Goal: Navigation & Orientation: Find specific page/section

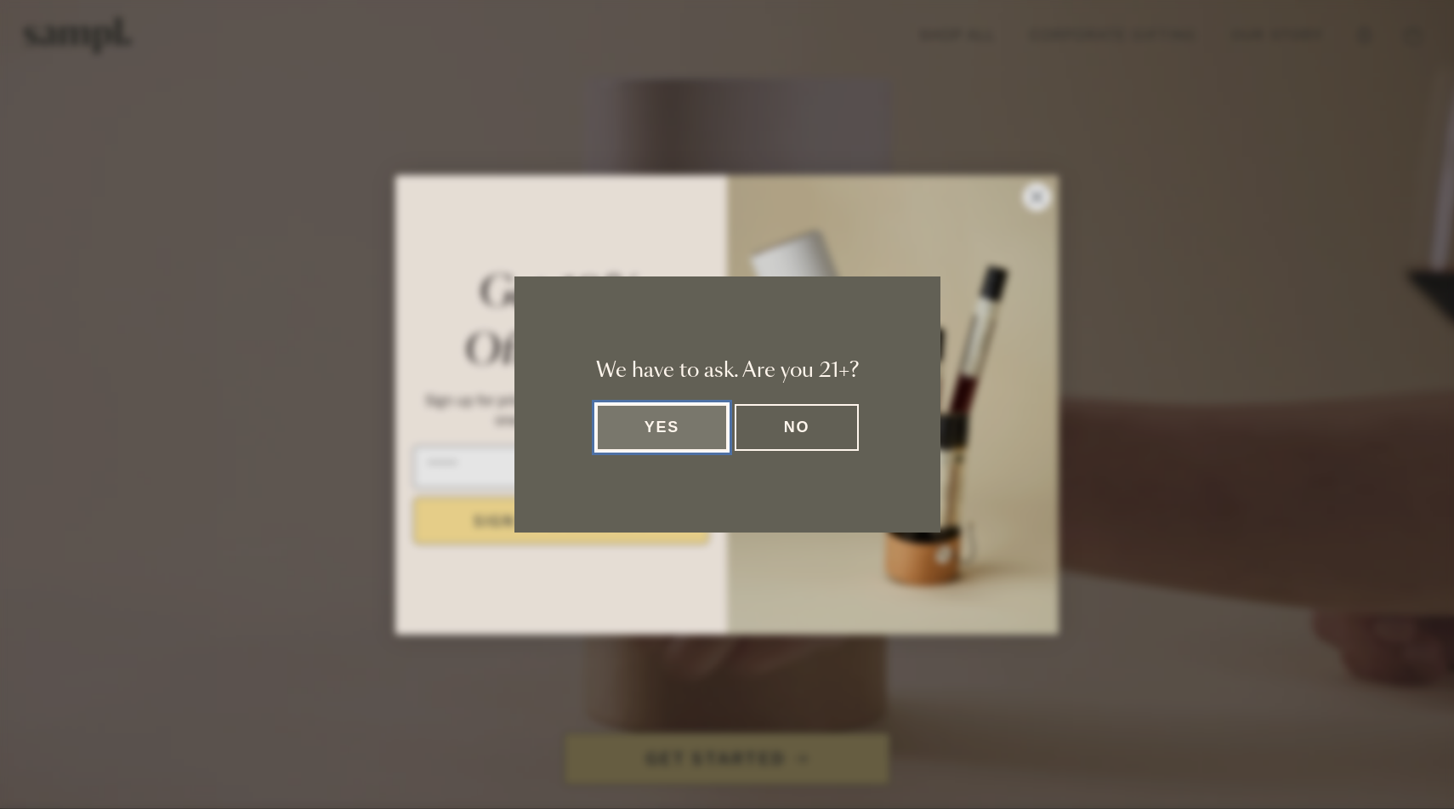
click at [667, 420] on button "Yes" at bounding box center [662, 427] width 133 height 47
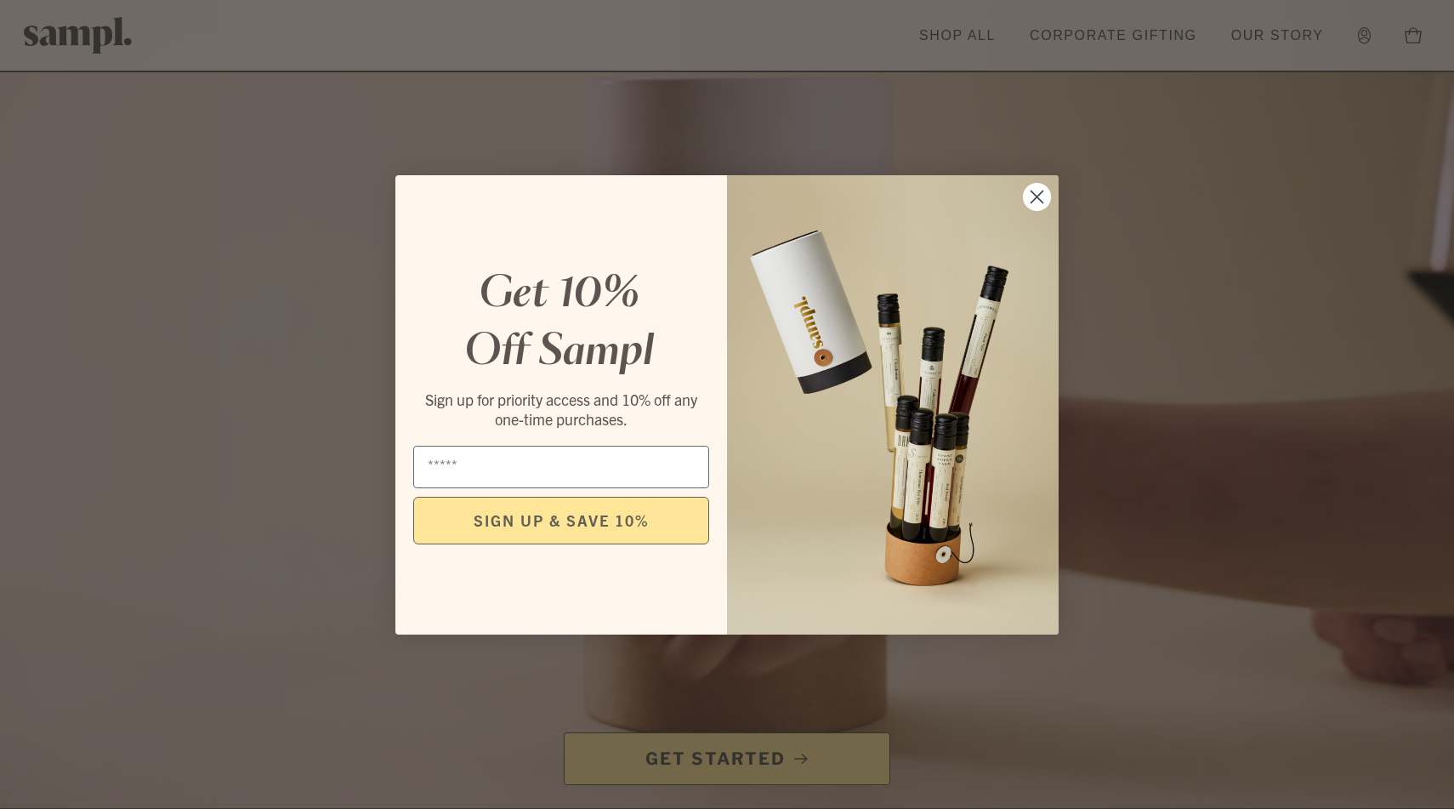
click at [1043, 192] on circle "Close dialog" at bounding box center [1037, 196] width 28 height 28
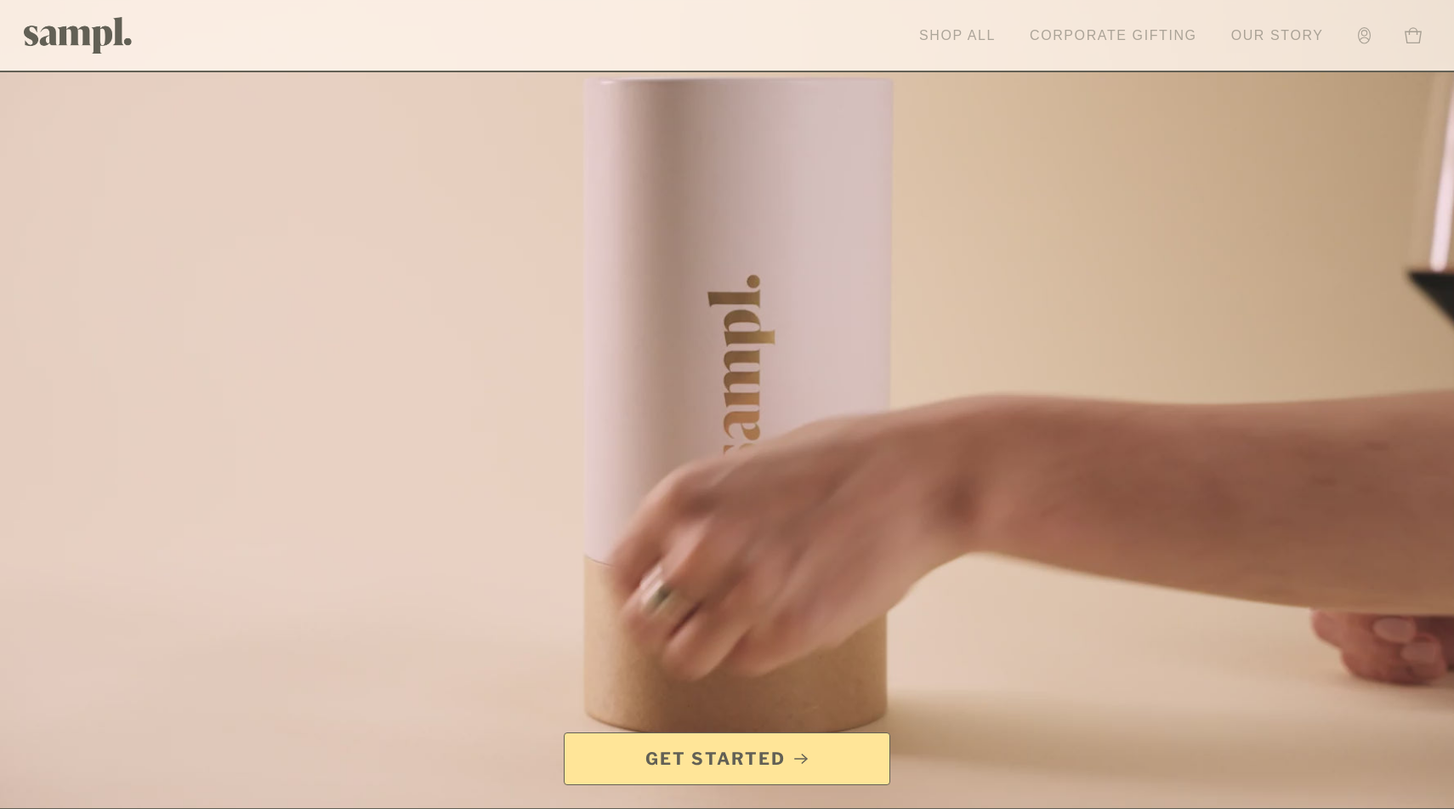
click at [966, 32] on link "Shop All" at bounding box center [958, 35] width 94 height 37
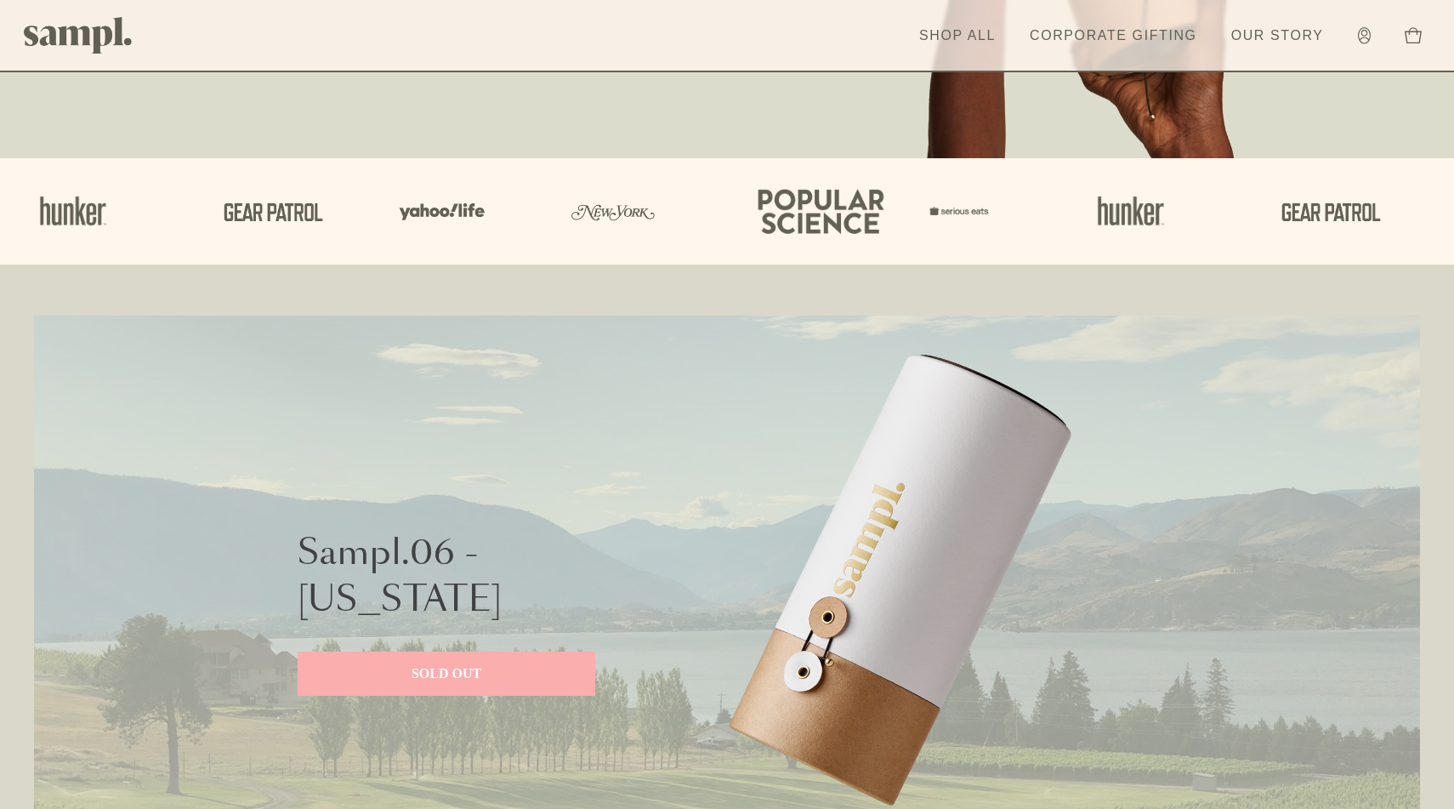
scroll to position [947, 0]
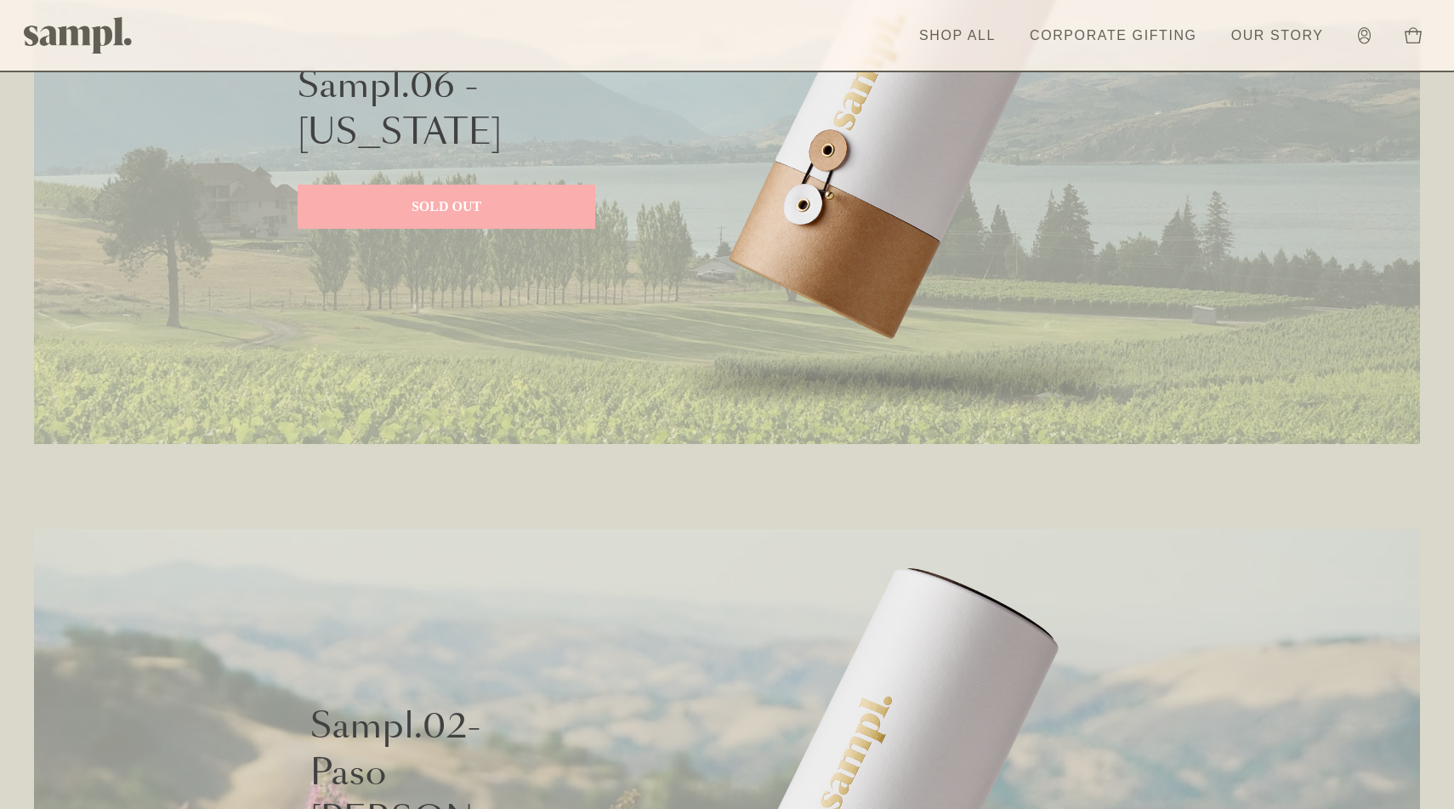
click at [475, 208] on p "SOLD OUT" at bounding box center [447, 206] width 264 height 20
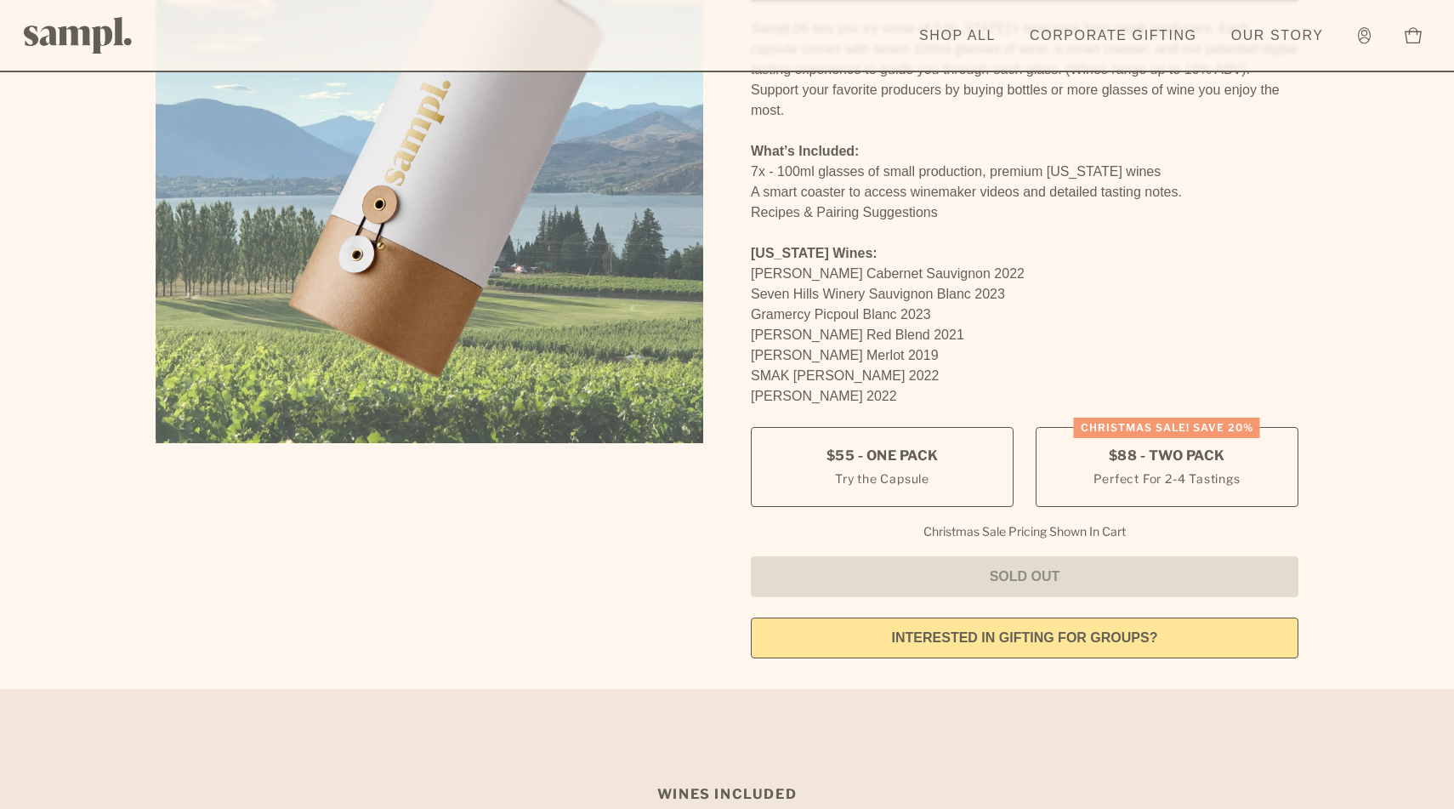
scroll to position [238, 0]
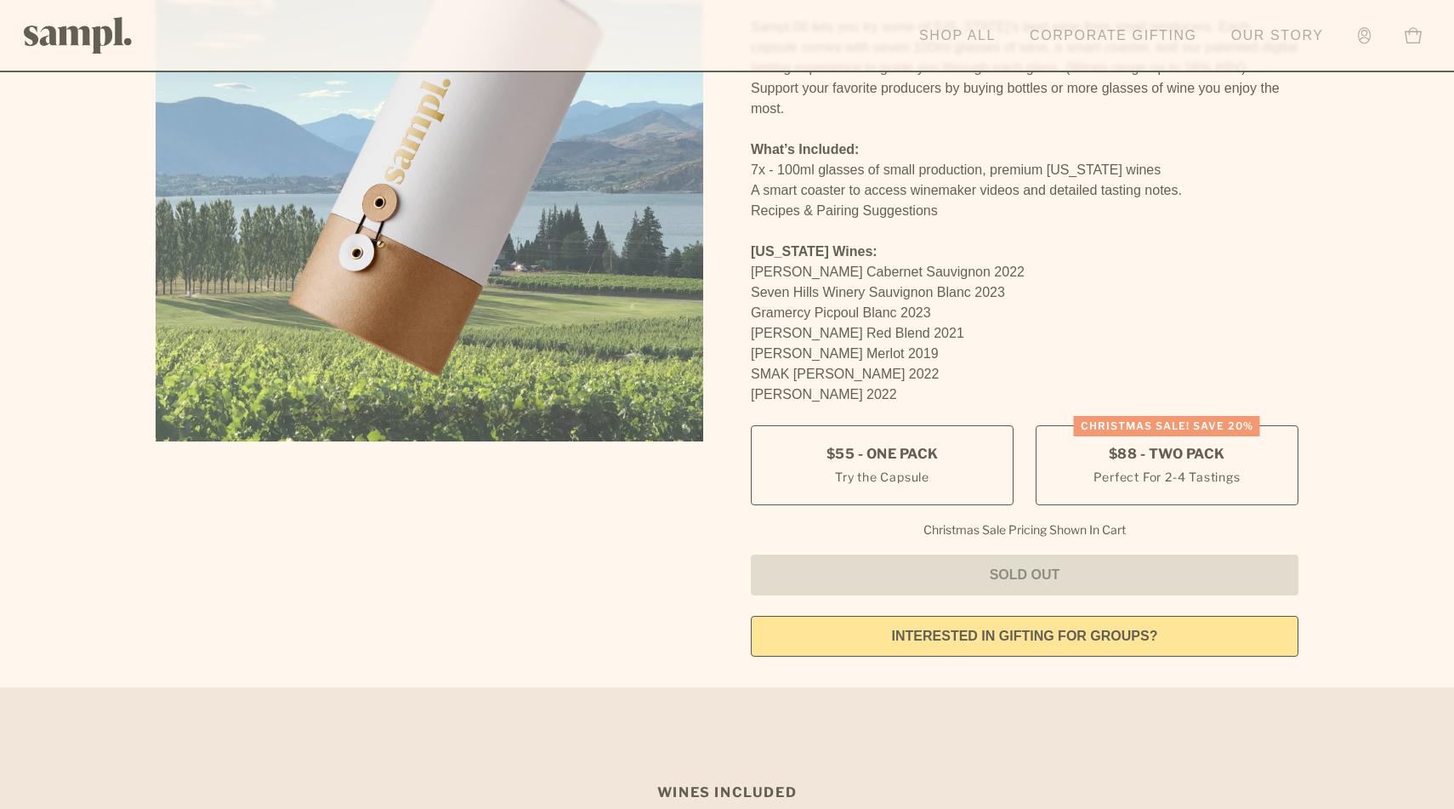
click at [1141, 41] on link "Corporate Gifting" at bounding box center [1114, 35] width 185 height 37
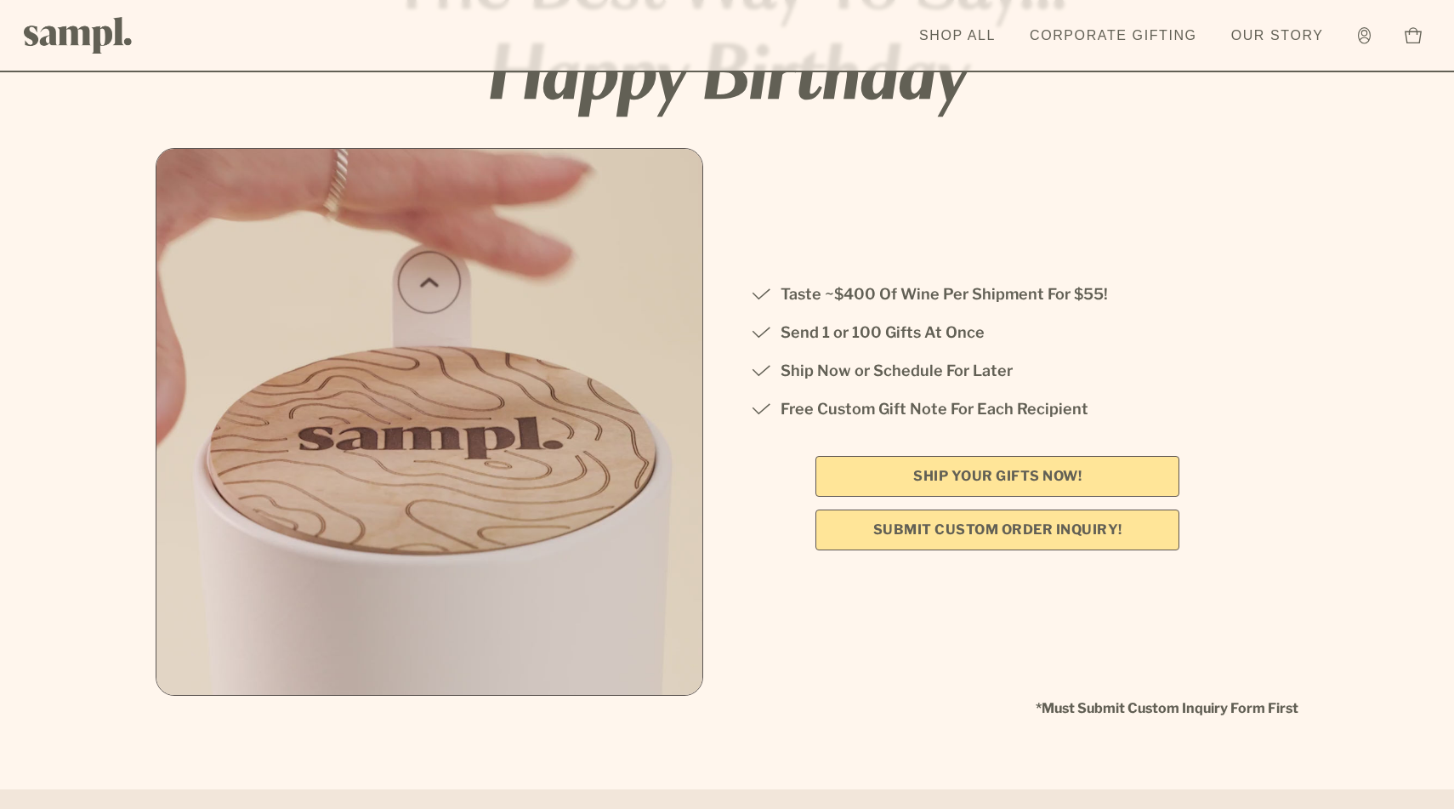
scroll to position [228, 0]
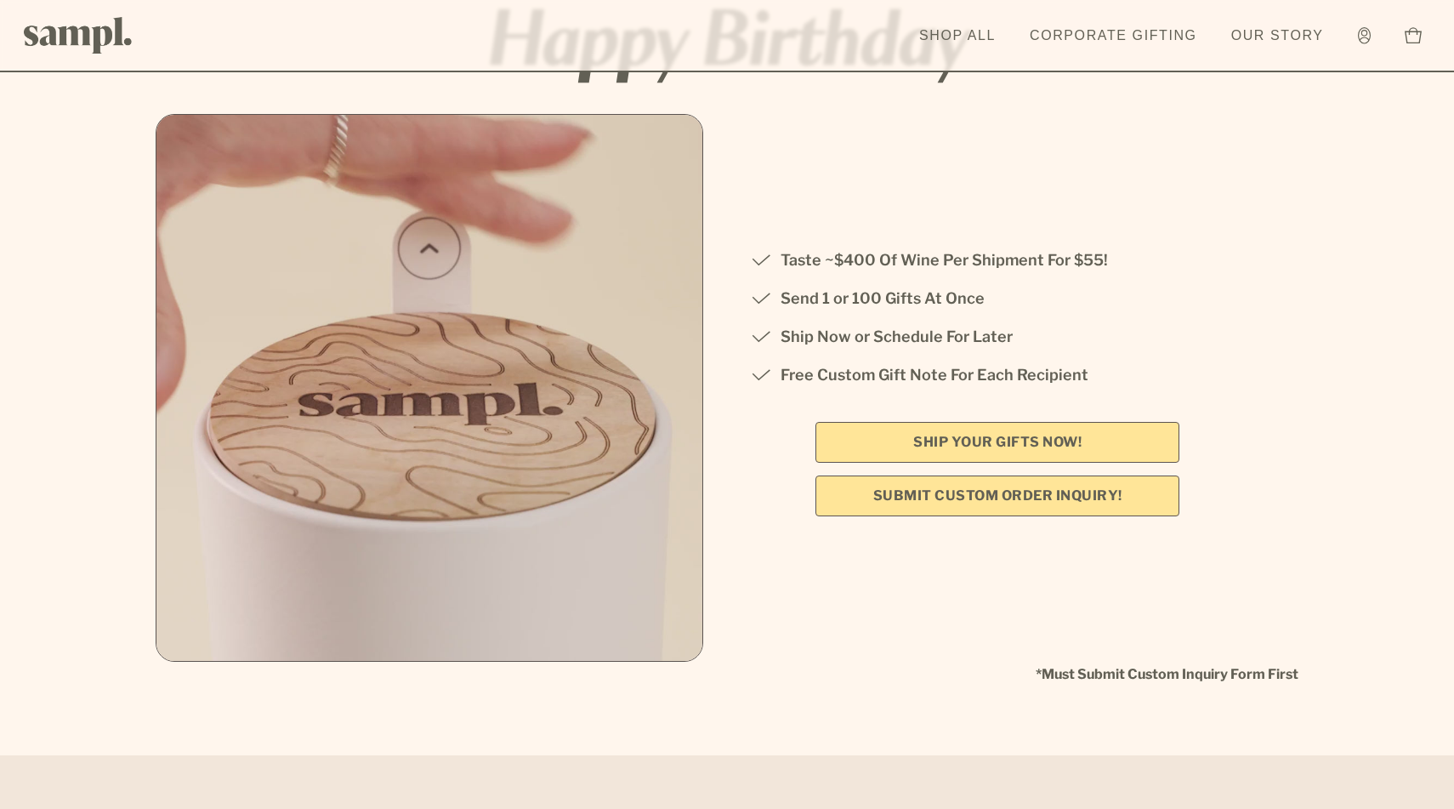
click at [1062, 442] on link "SHIP YOUR GIFTS NOW!" at bounding box center [998, 442] width 364 height 41
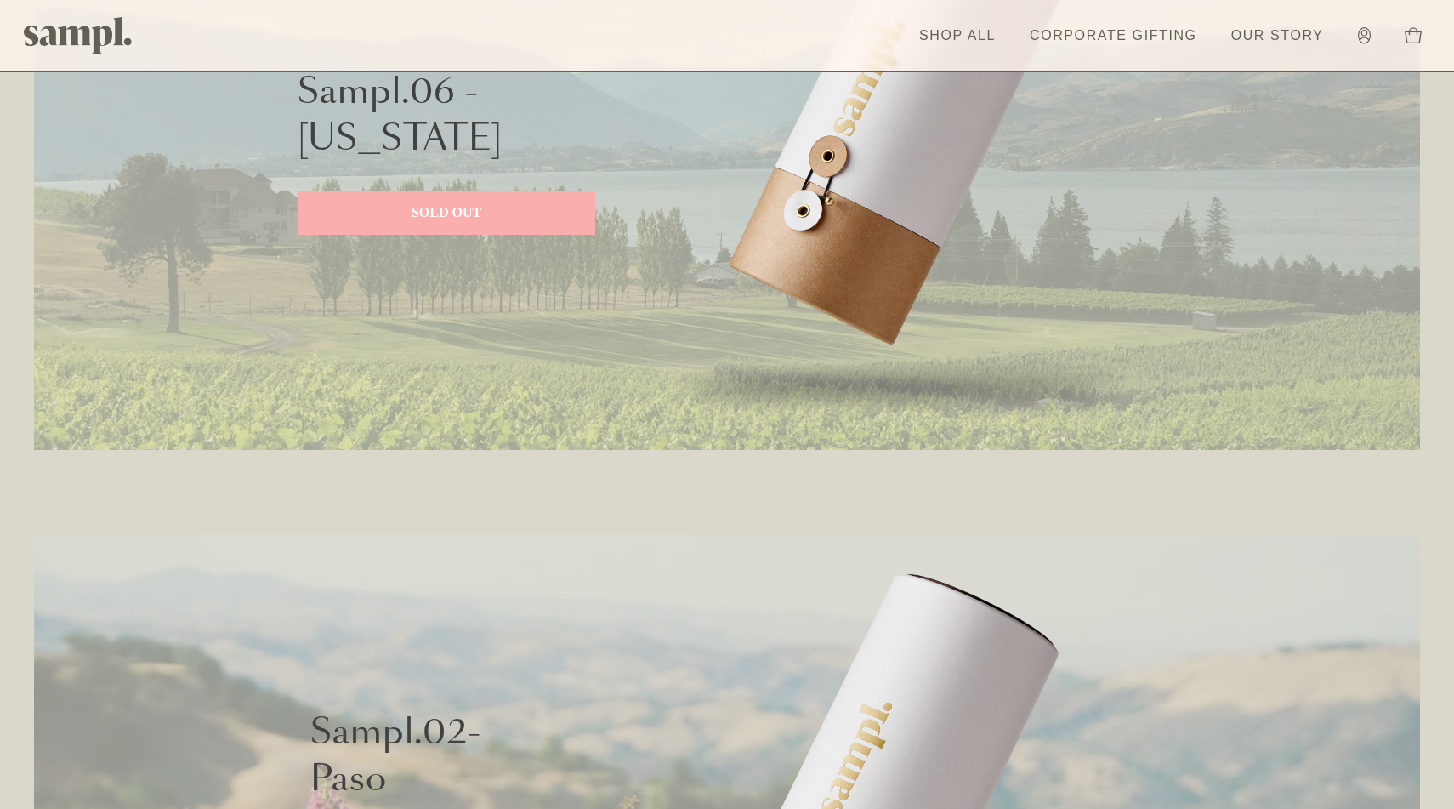
scroll to position [974, 0]
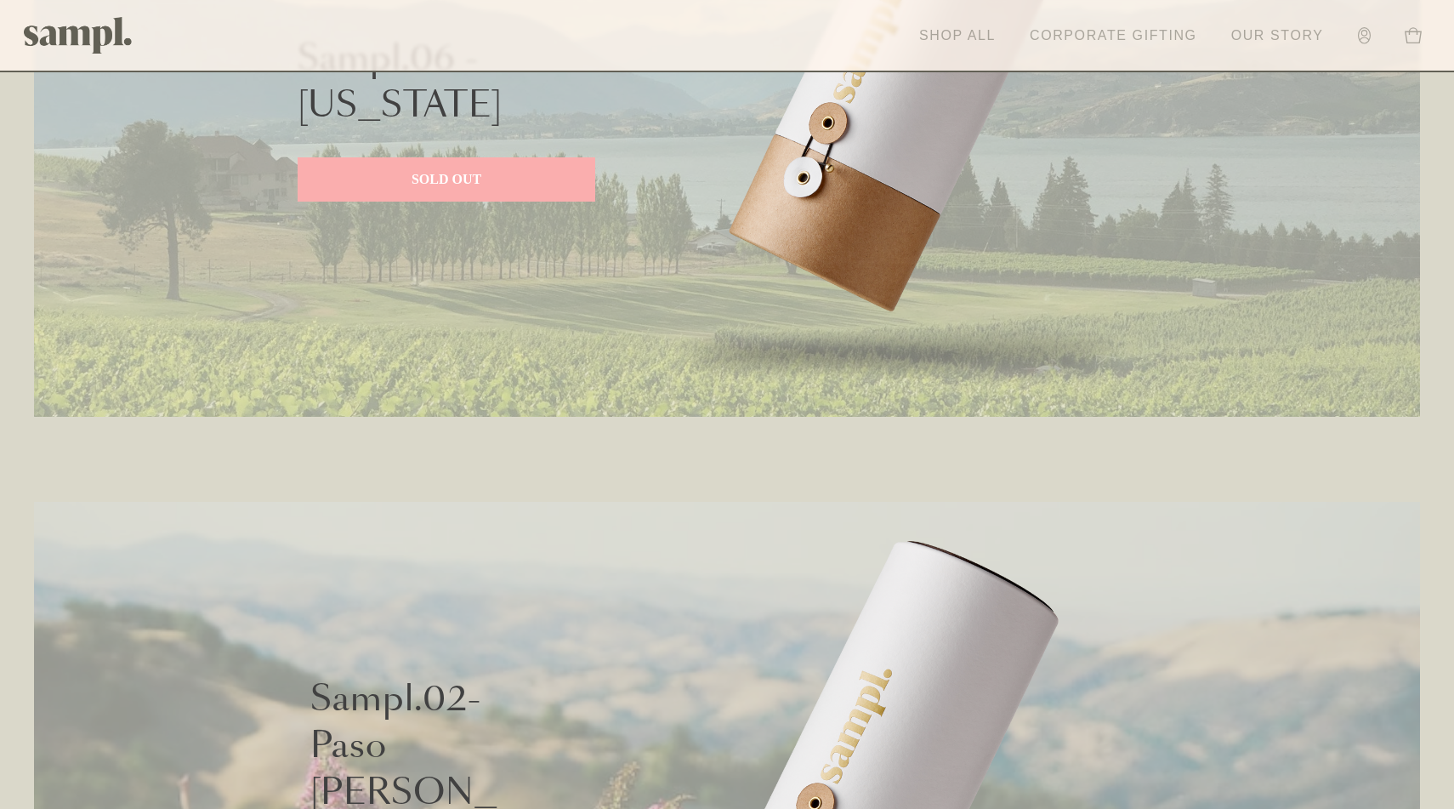
click at [1154, 31] on link "Corporate Gifting" at bounding box center [1114, 35] width 185 height 37
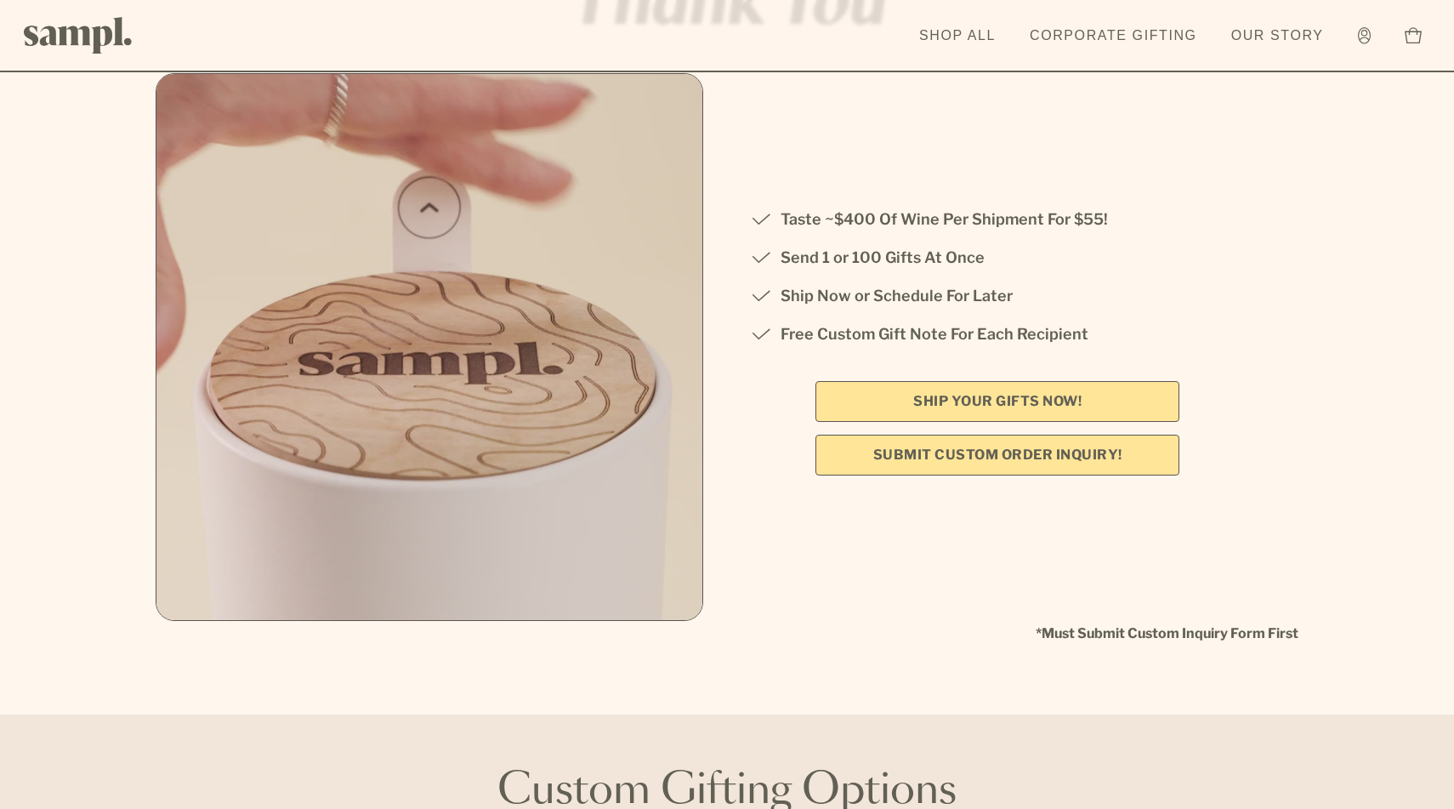
scroll to position [270, 0]
click at [992, 460] on link "Submit Custom Order Inquiry!" at bounding box center [998, 453] width 364 height 41
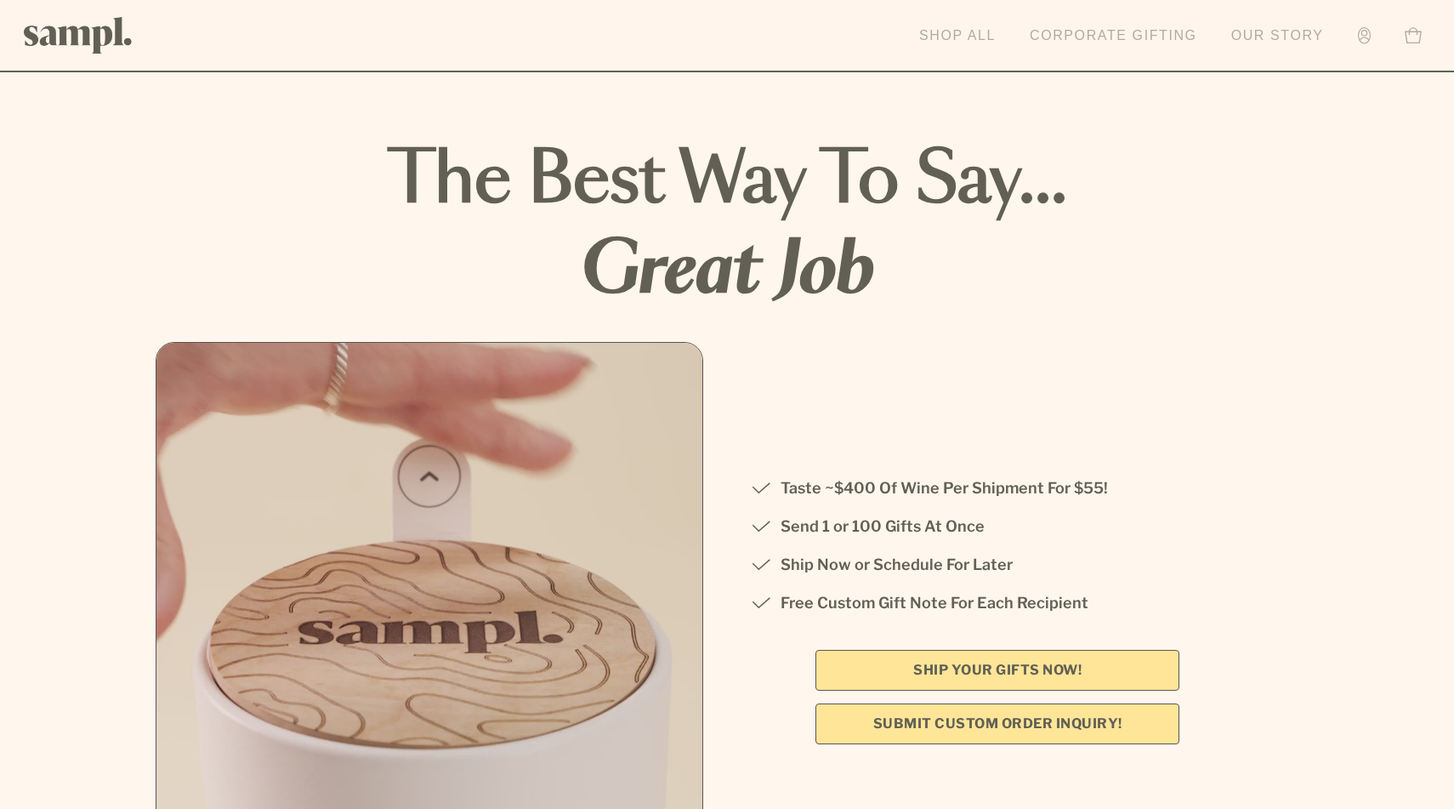
click at [1300, 32] on link "Our Story" at bounding box center [1278, 35] width 110 height 37
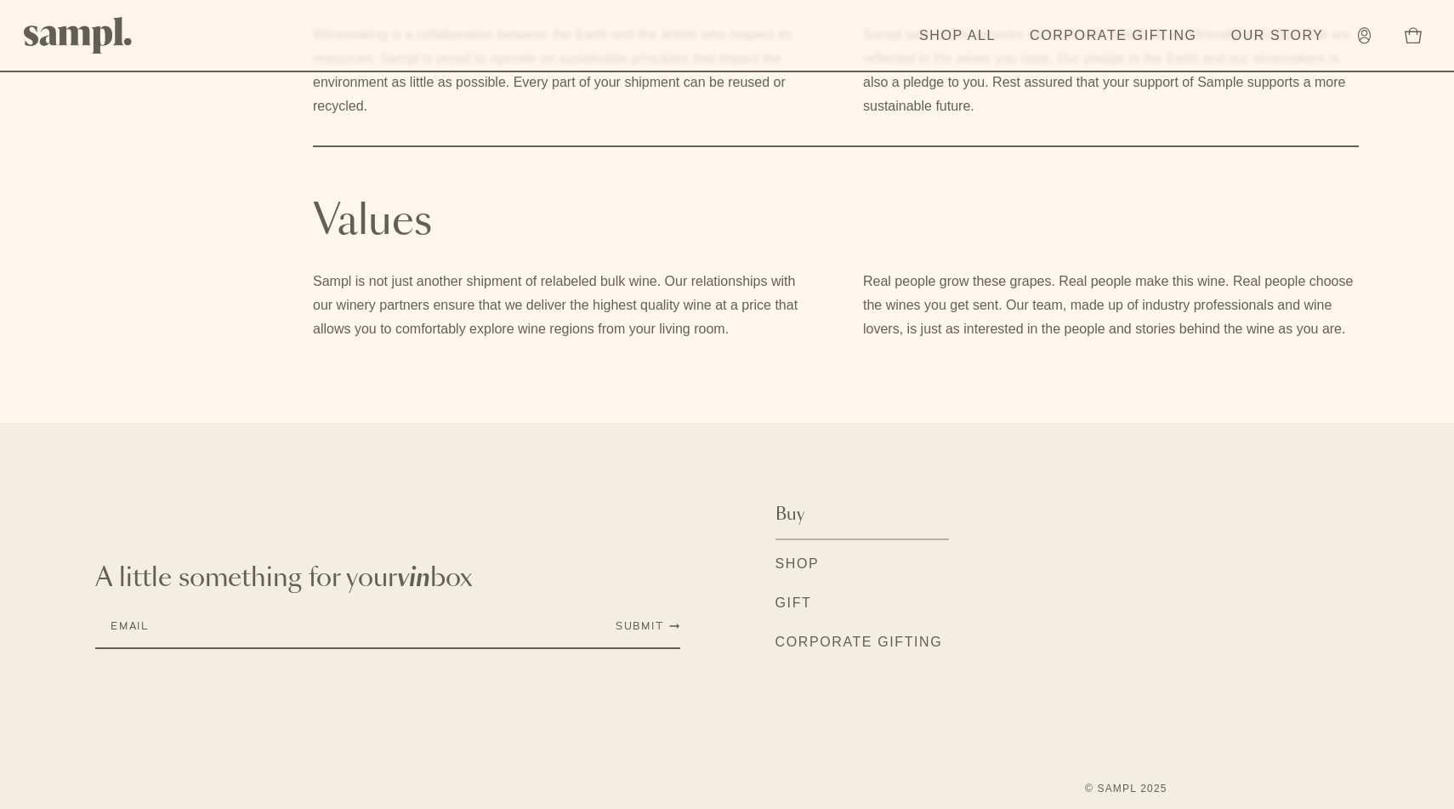
scroll to position [1208, 0]
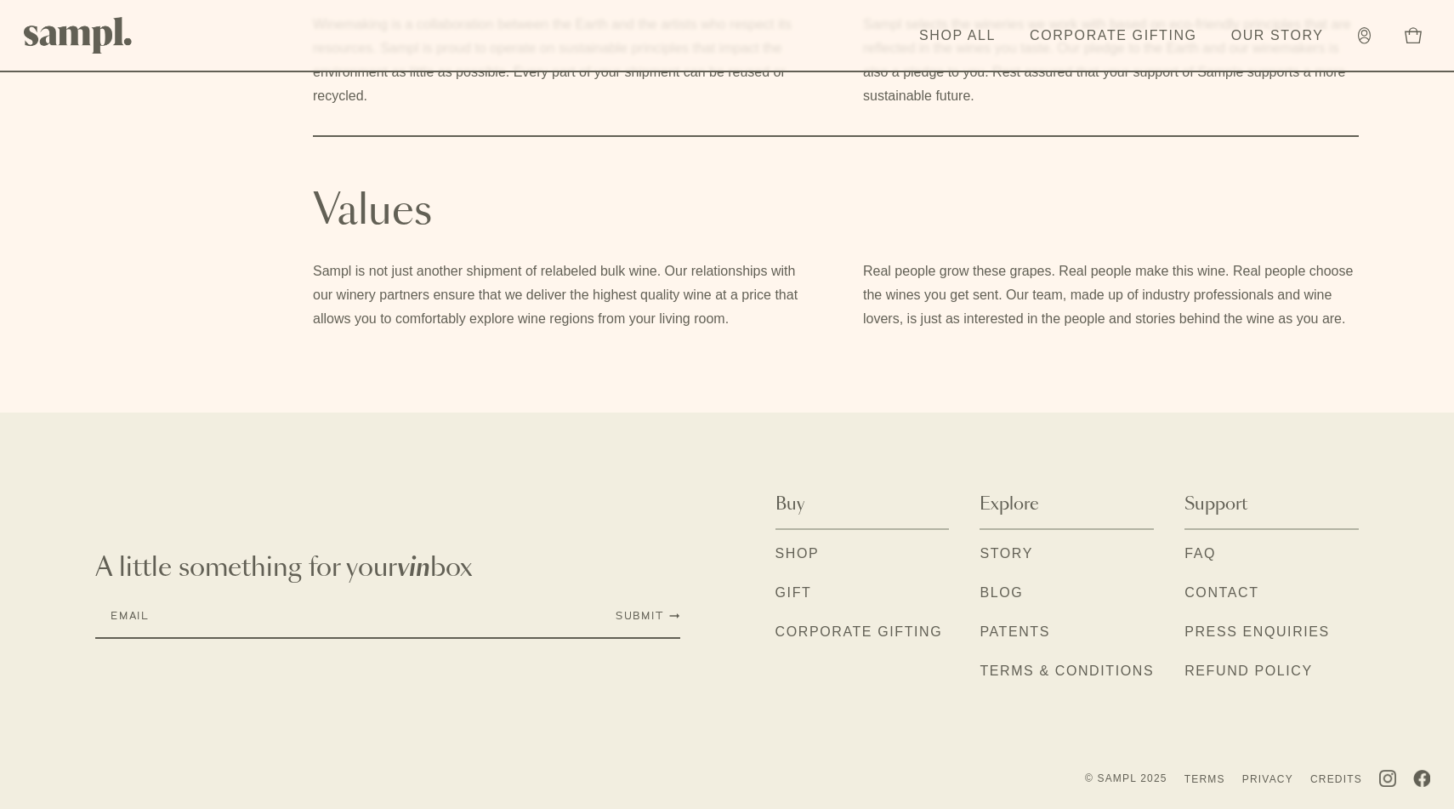
click at [1219, 595] on link "Contact" at bounding box center [1222, 594] width 74 height 22
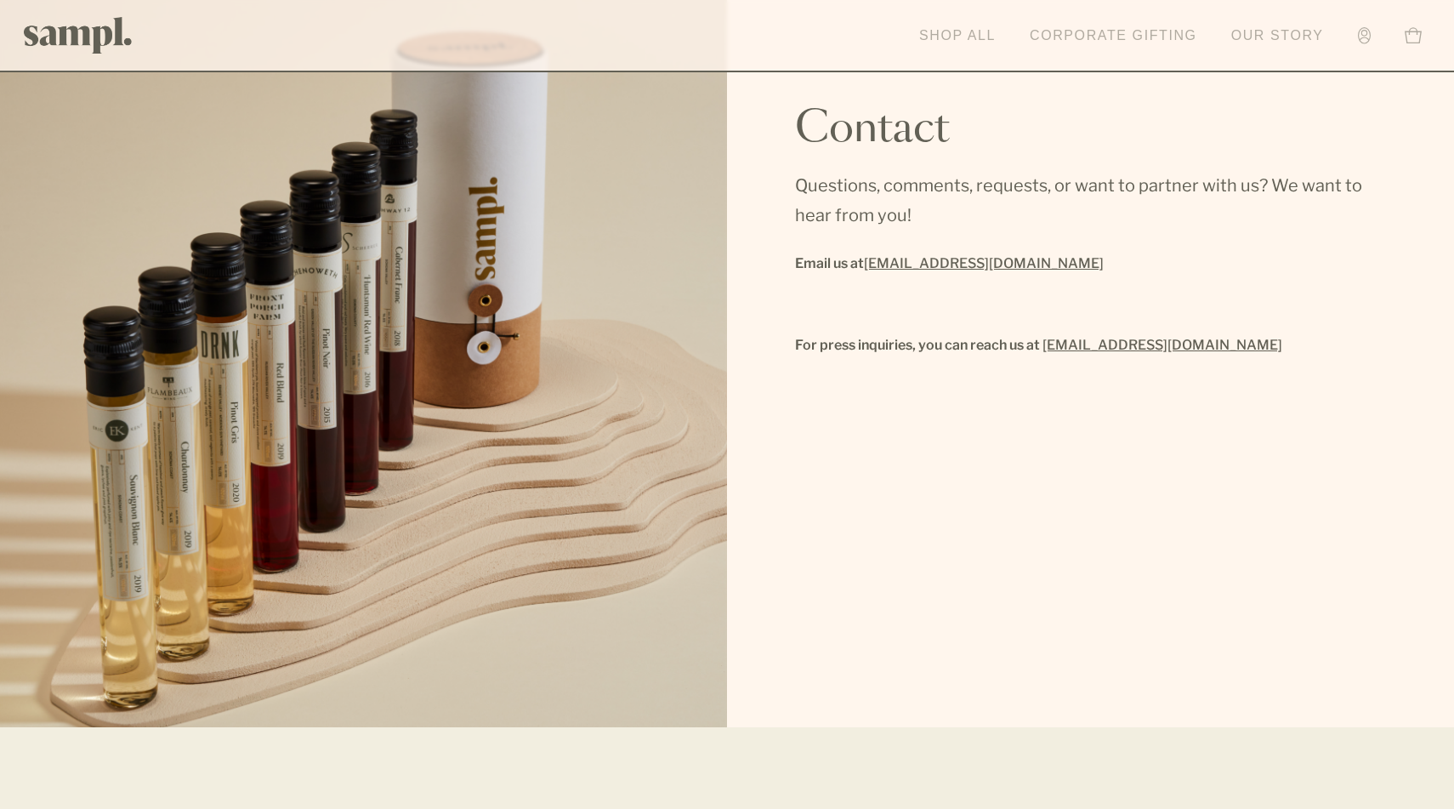
click at [1363, 35] on circle at bounding box center [1365, 33] width 6 height 6
